Goal: Navigation & Orientation: Find specific page/section

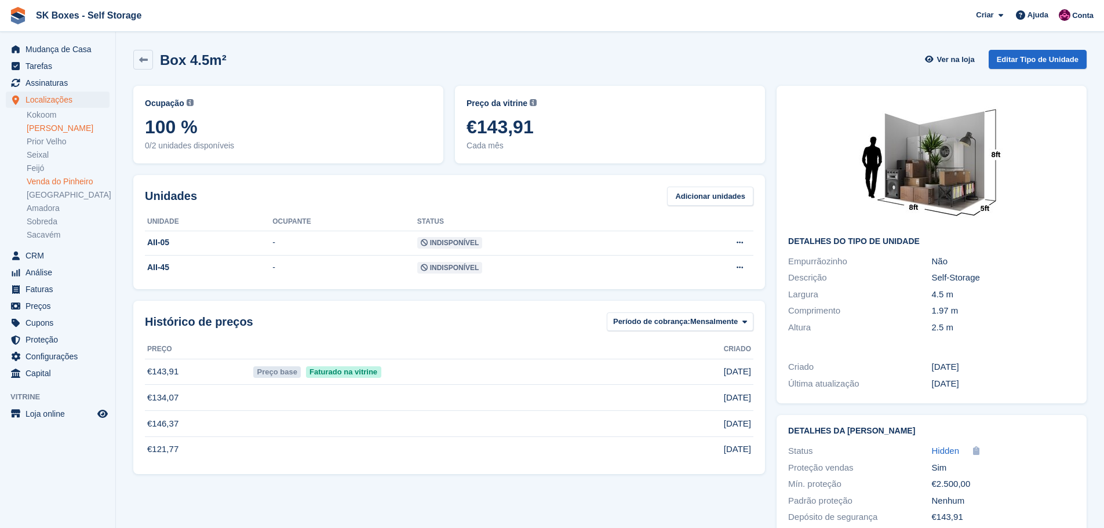
click at [47, 186] on link "Venda do Pinheiro" at bounding box center [68, 181] width 83 height 11
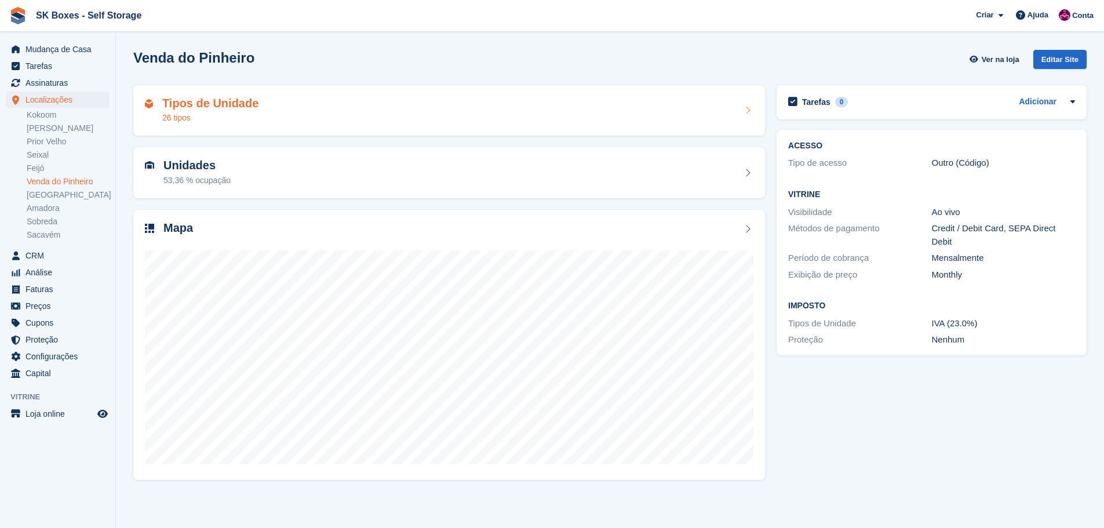
click at [290, 115] on div "Tipos de Unidade 26 tipos" at bounding box center [449, 111] width 609 height 28
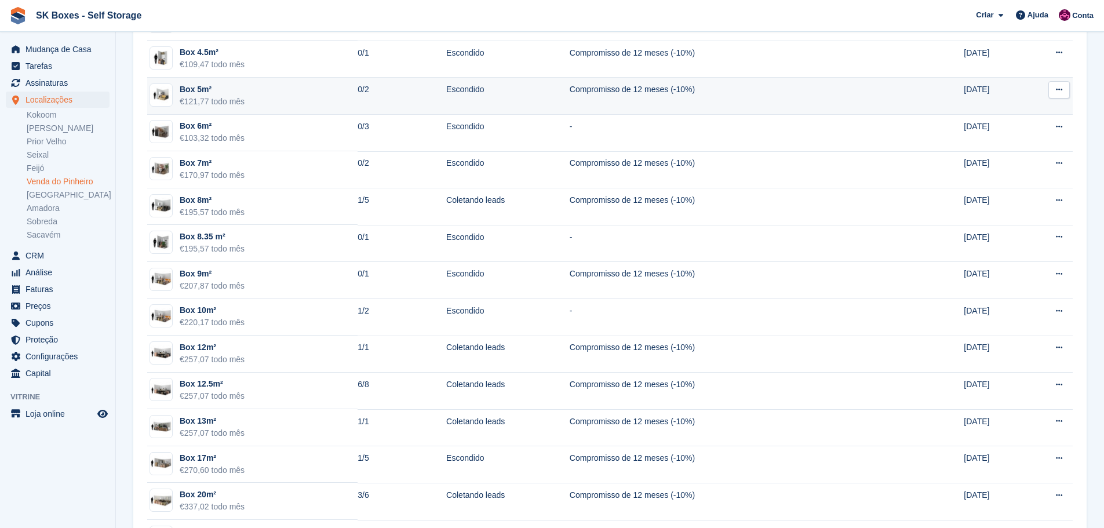
scroll to position [348, 0]
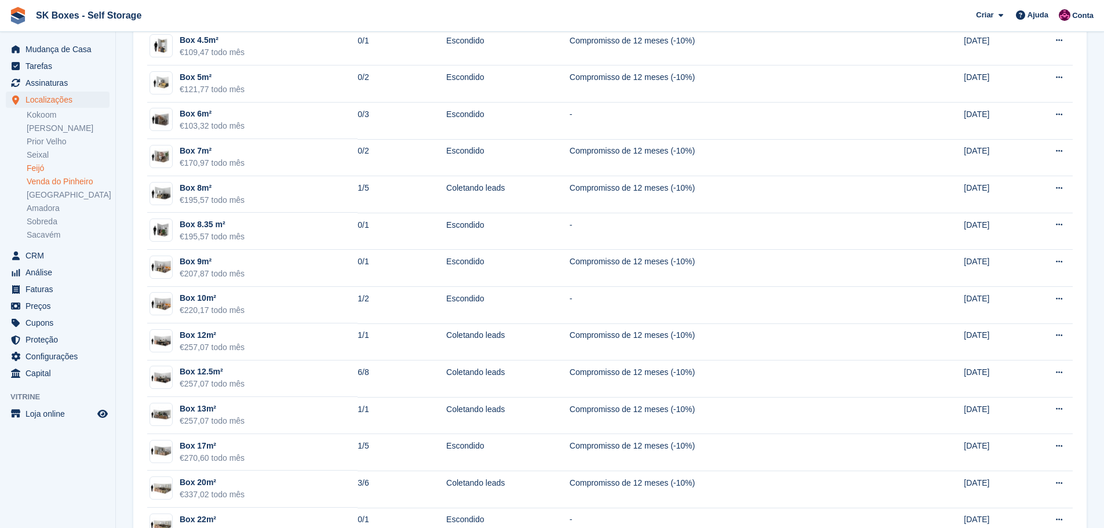
click at [50, 169] on link "Feijó" at bounding box center [68, 168] width 83 height 11
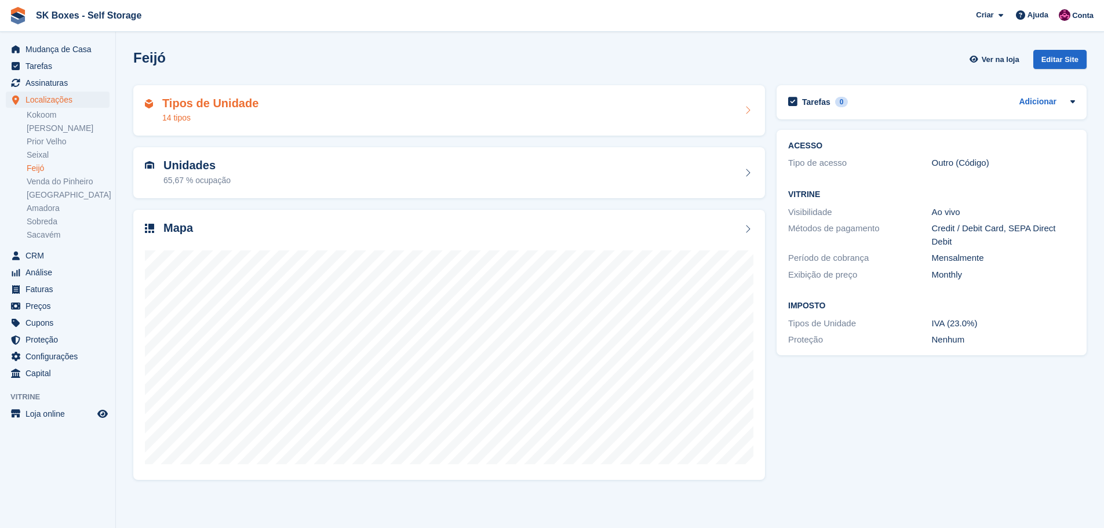
click at [260, 118] on div "Tipos de Unidade 14 tipos" at bounding box center [449, 111] width 609 height 28
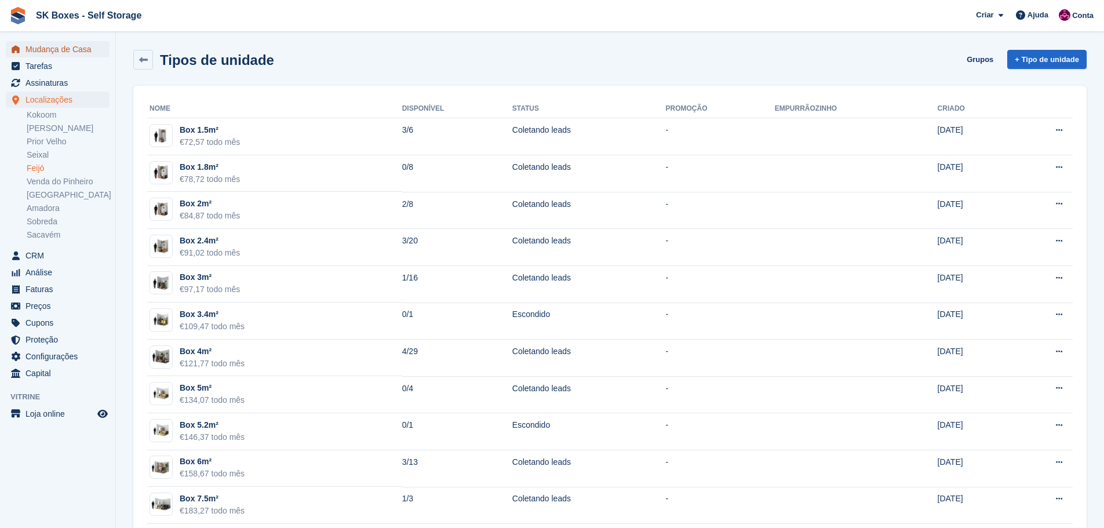
click at [94, 53] on span "Mudança de Casa" at bounding box center [61, 49] width 70 height 16
